Goal: Information Seeking & Learning: Learn about a topic

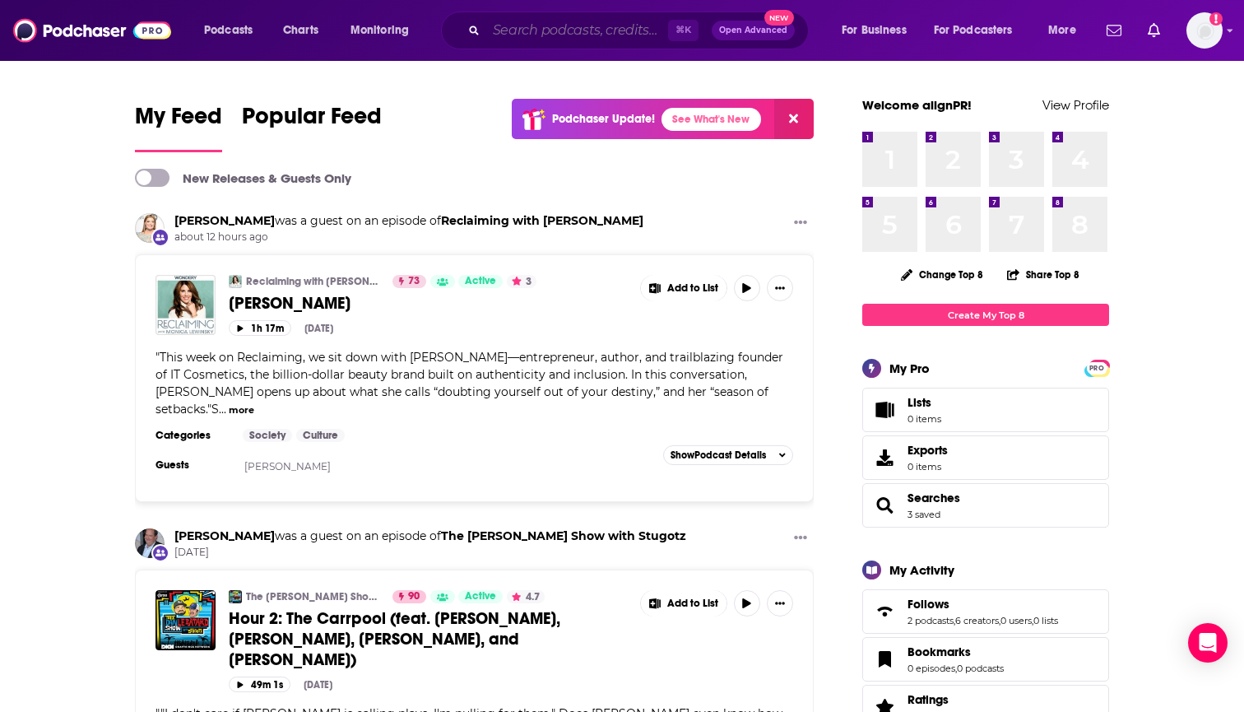
click at [556, 30] on input "Search podcasts, credits, & more..." at bounding box center [577, 30] width 182 height 26
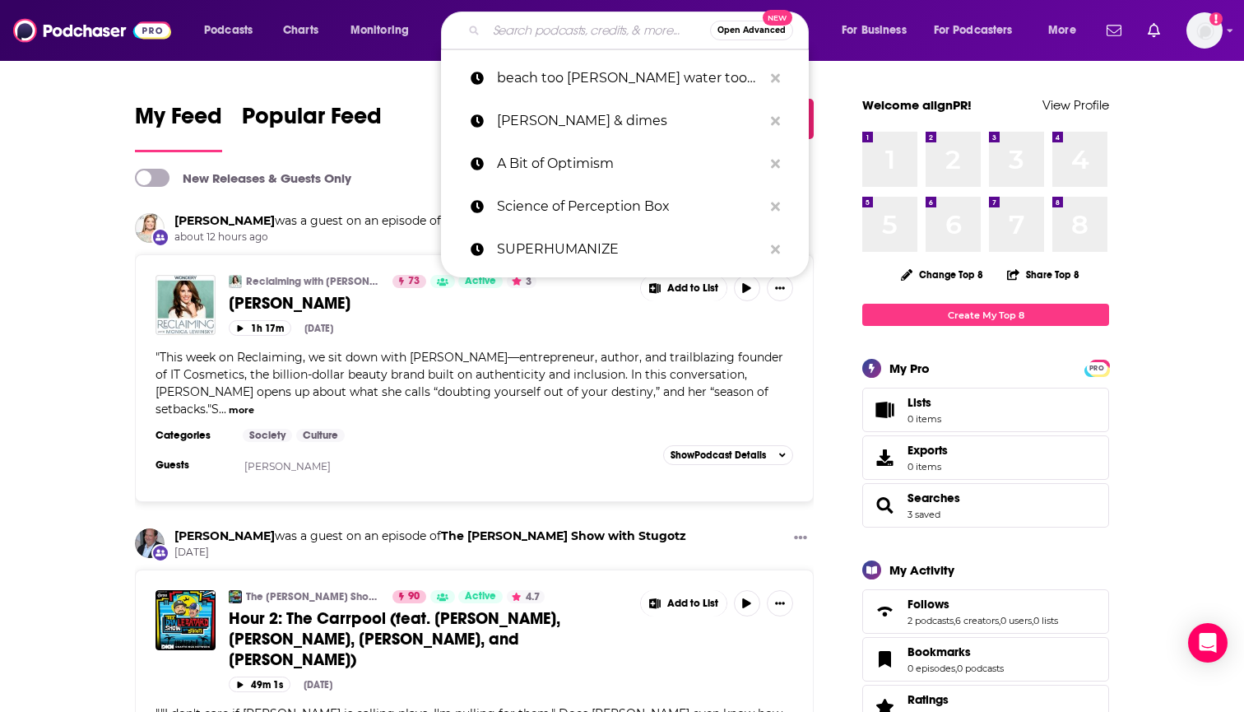
paste input "The Determined Society:"
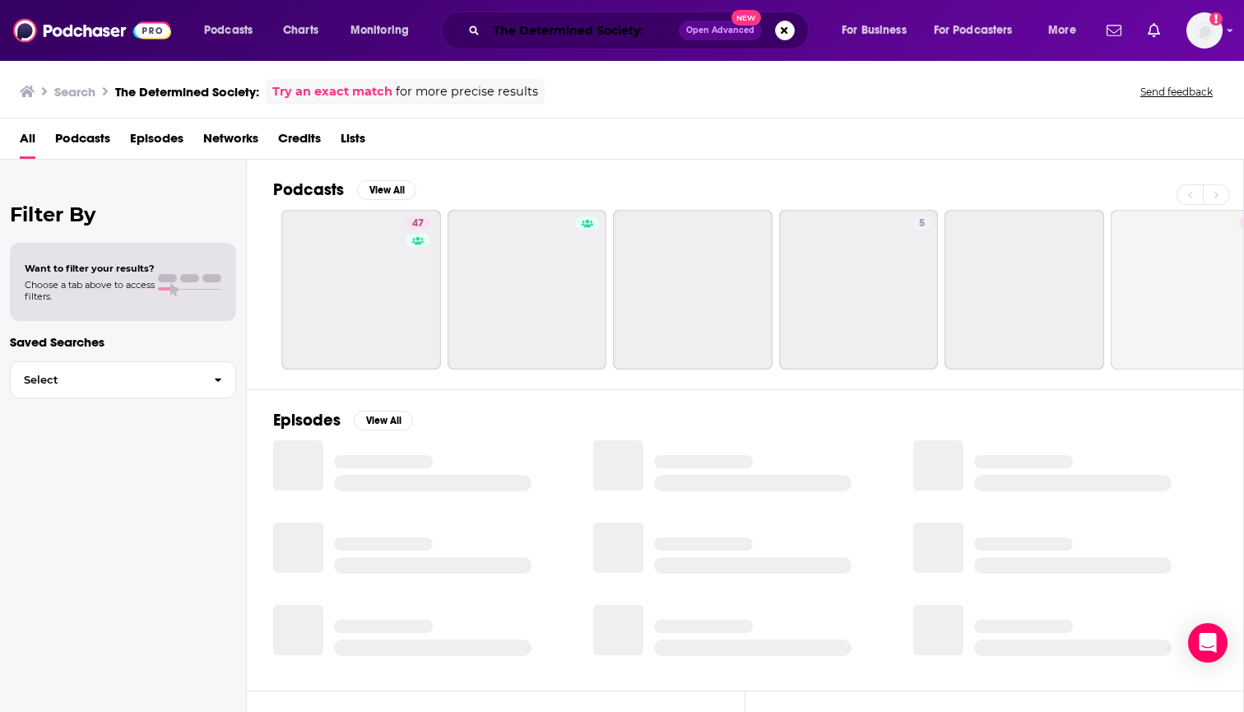
click at [647, 31] on input "The Determined Society:" at bounding box center [582, 30] width 193 height 26
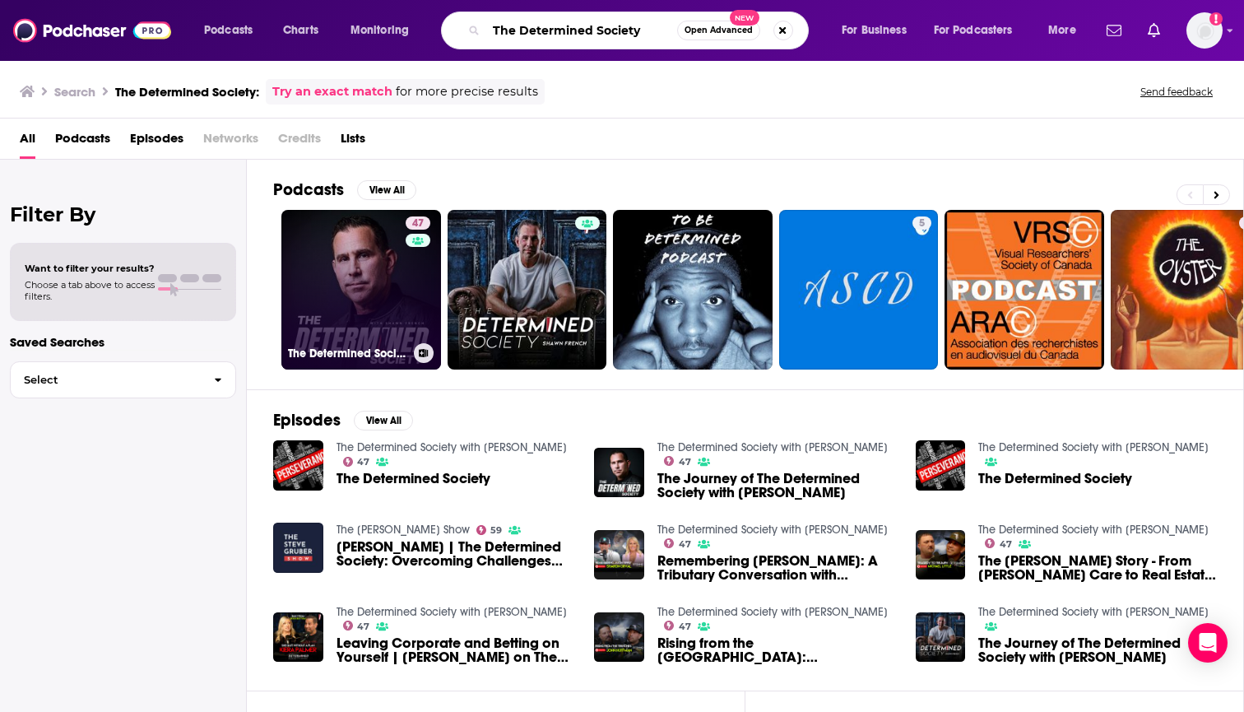
type input "The Determined Society"
click at [360, 262] on link "47 The Determined Society with [PERSON_NAME]" at bounding box center [361, 290] width 160 height 160
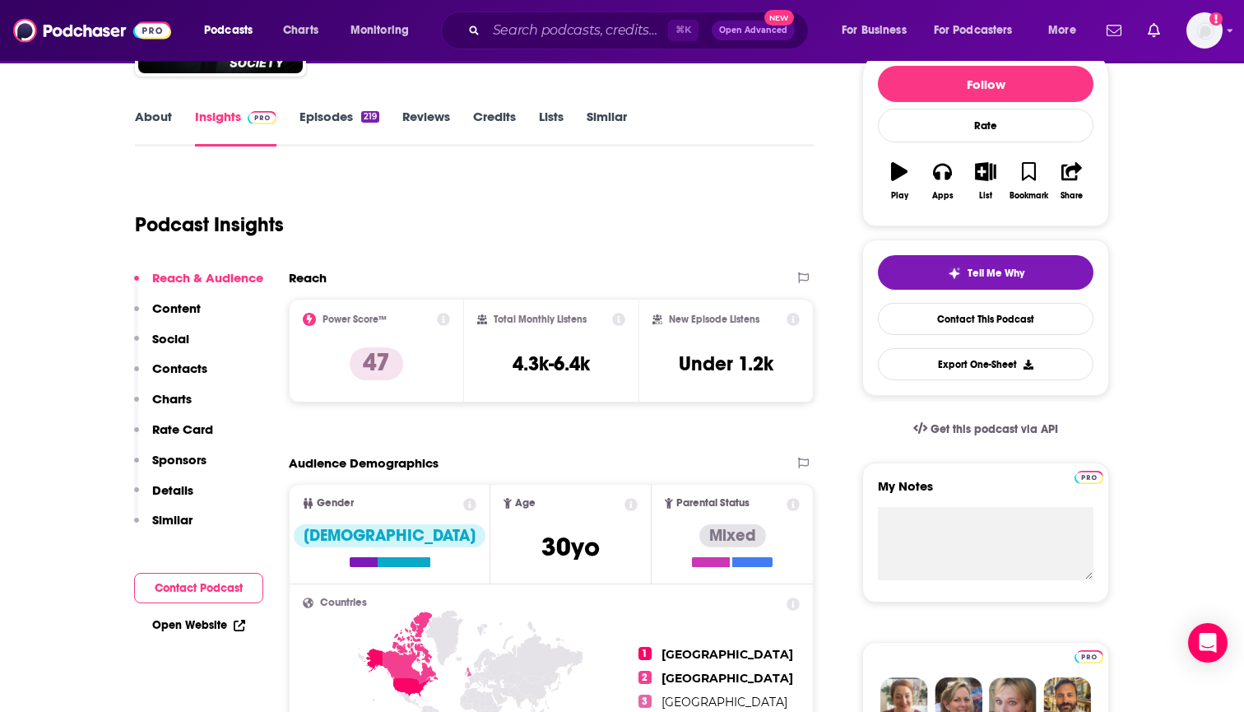
scroll to position [206, 0]
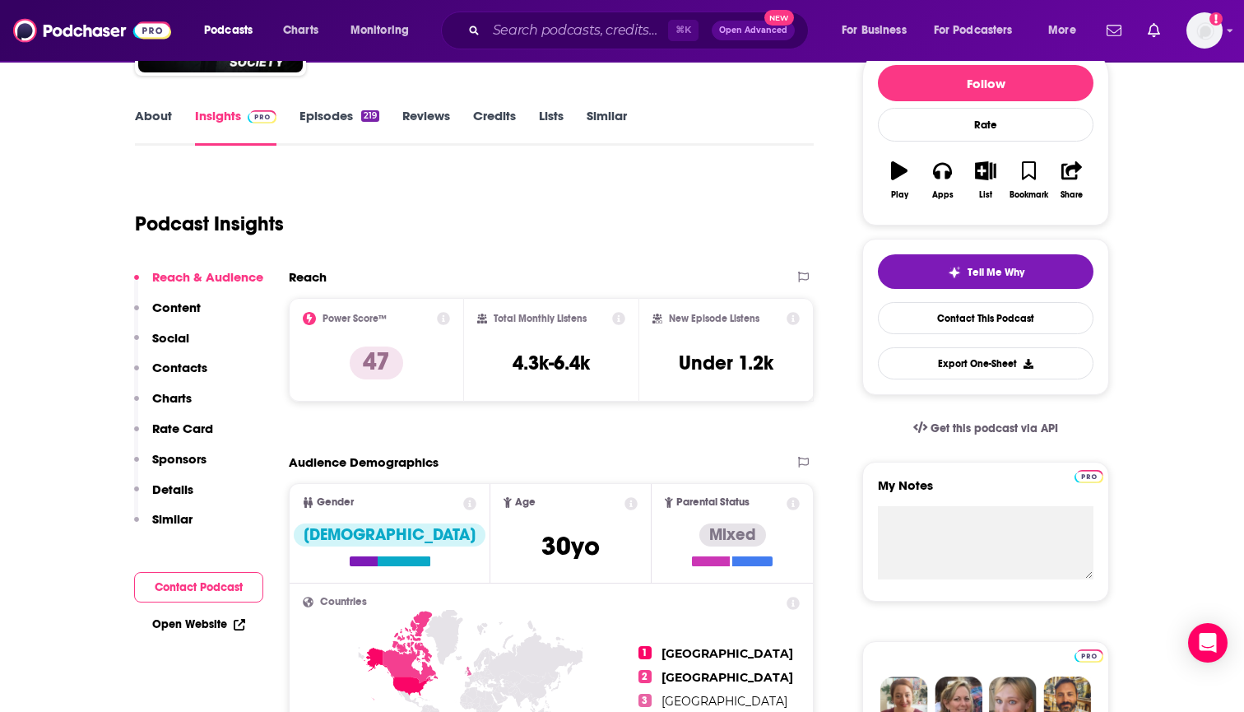
click at [587, 2] on div "Podcasts Charts Monitoring ⌘ K Open Advanced New For Business For Podcasters Mo…" at bounding box center [622, 30] width 1244 height 61
